Goal: Task Accomplishment & Management: Use online tool/utility

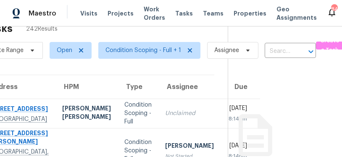
scroll to position [23, 46]
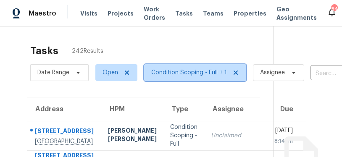
click at [199, 72] on span "Condition Scoping - Full + 1" at bounding box center [189, 73] width 76 height 8
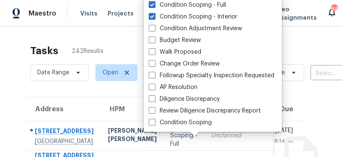
click at [200, 123] on label "Condition Scoping" at bounding box center [180, 123] width 63 height 8
click at [154, 123] on input "Condition Scoping" at bounding box center [151, 121] width 5 height 5
checkbox input "true"
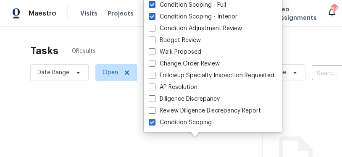
click at [157, 13] on label "Condition Scoping - Interior" at bounding box center [193, 17] width 89 height 8
click at [154, 13] on input "Condition Scoping - Interior" at bounding box center [151, 15] width 5 height 5
checkbox input "false"
click at [152, 4] on span at bounding box center [152, 4] width 7 height 7
click at [152, 4] on input "Condition Scoping - Full" at bounding box center [151, 3] width 5 height 5
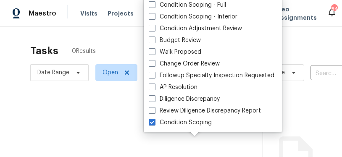
checkbox input "false"
click at [311, 48] on div at bounding box center [171, 78] width 342 height 157
